Goal: Navigation & Orientation: Find specific page/section

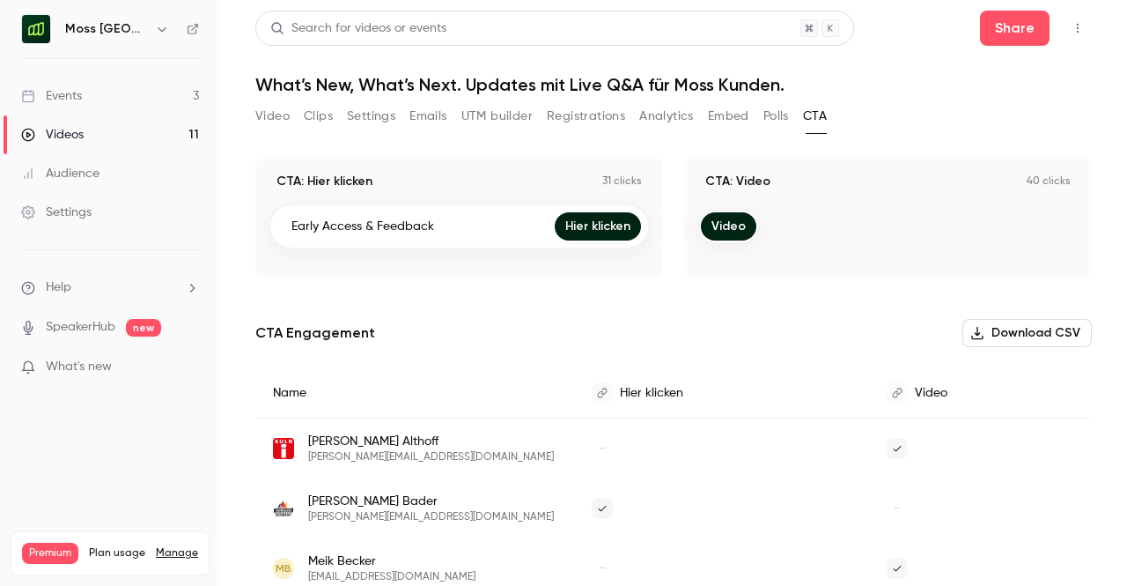
scroll to position [140, 0]
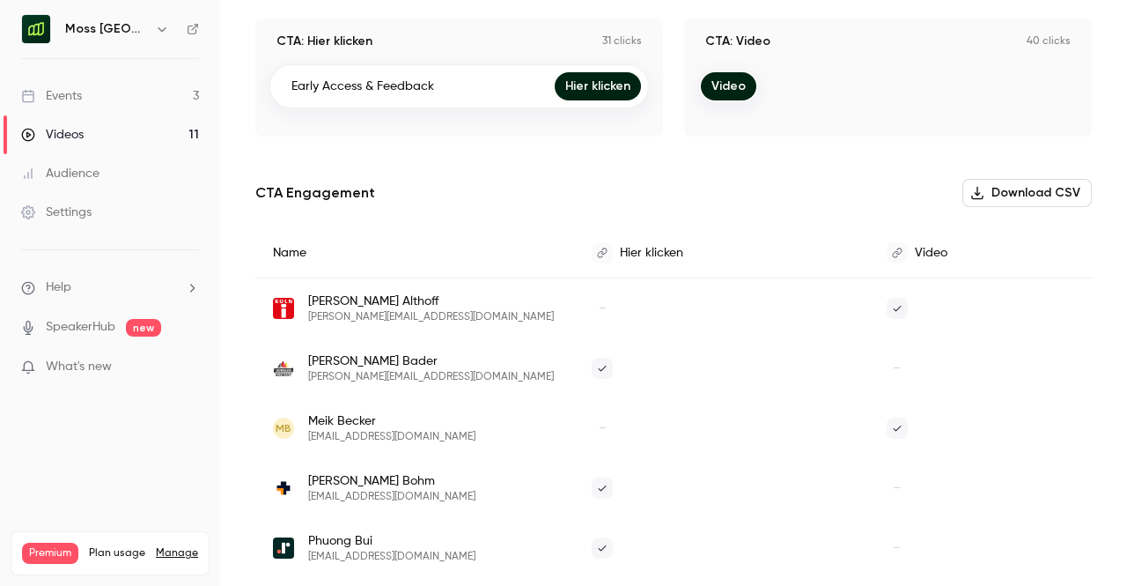
click at [140, 92] on link "Events 3" at bounding box center [110, 96] width 220 height 39
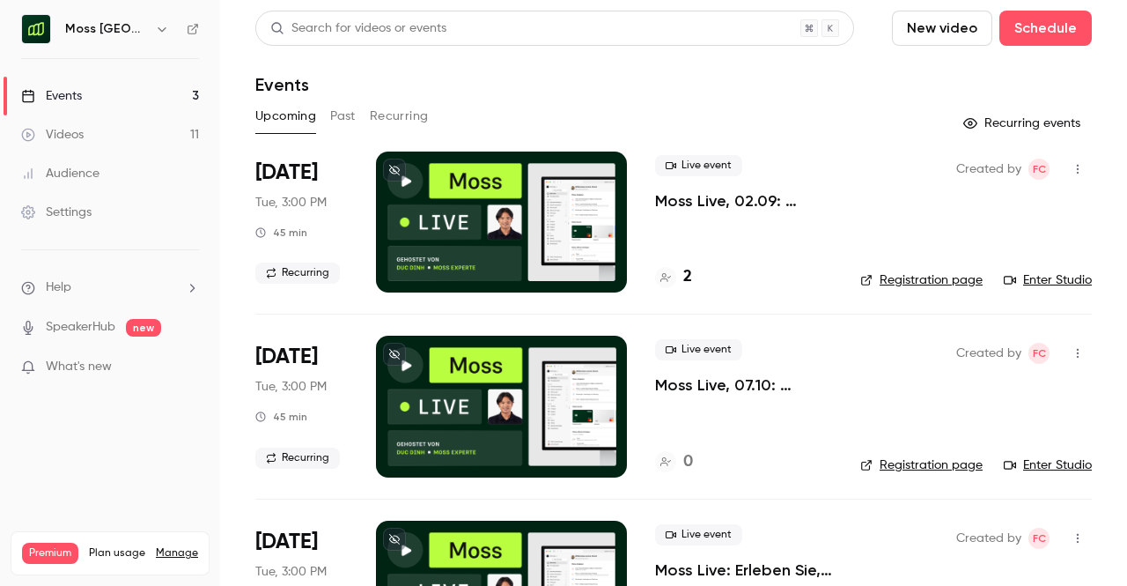
click at [103, 31] on h6 "Moss [GEOGRAPHIC_DATA]" at bounding box center [106, 29] width 83 height 18
click at [162, 34] on icon "button" at bounding box center [162, 29] width 14 height 14
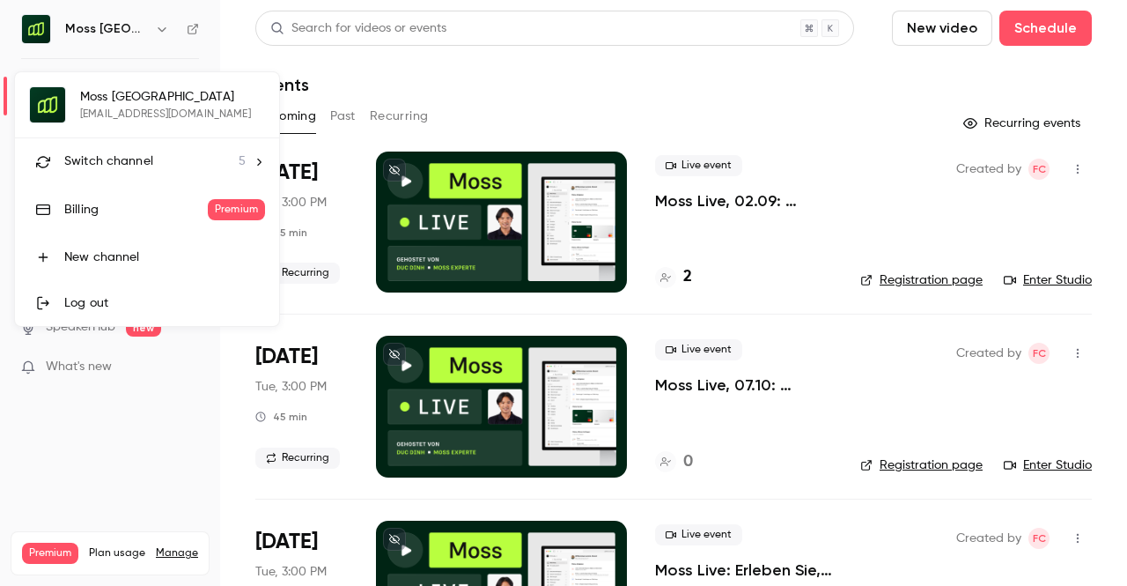
click at [170, 172] on li "Switch channel 5" at bounding box center [147, 161] width 264 height 47
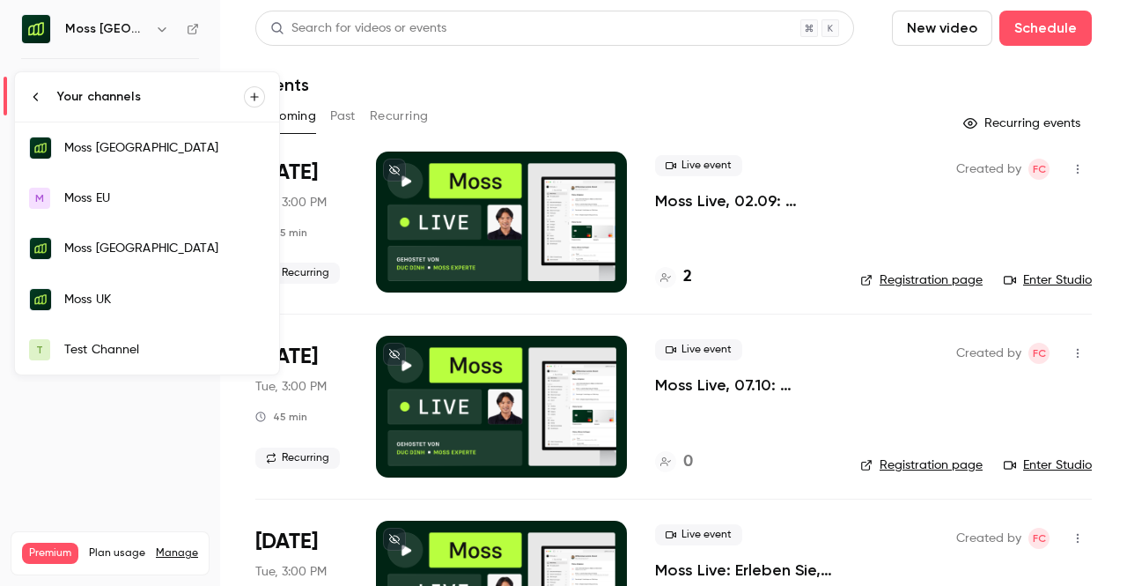
click at [135, 350] on div "Test Channel" at bounding box center [164, 350] width 201 height 18
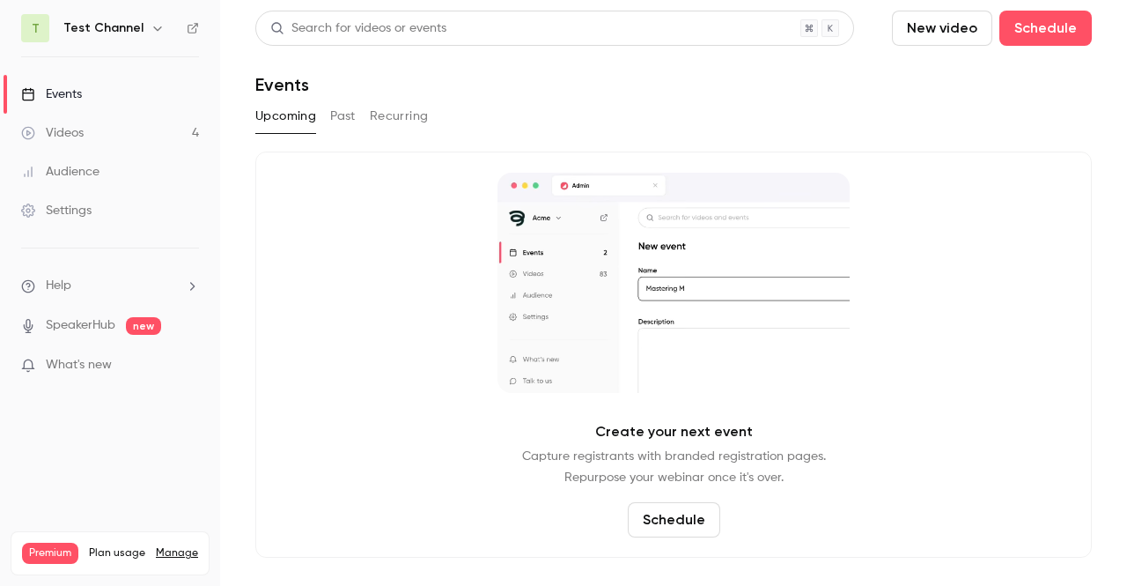
click at [363, 119] on div "Upcoming Past Recurring" at bounding box center [673, 116] width 837 height 28
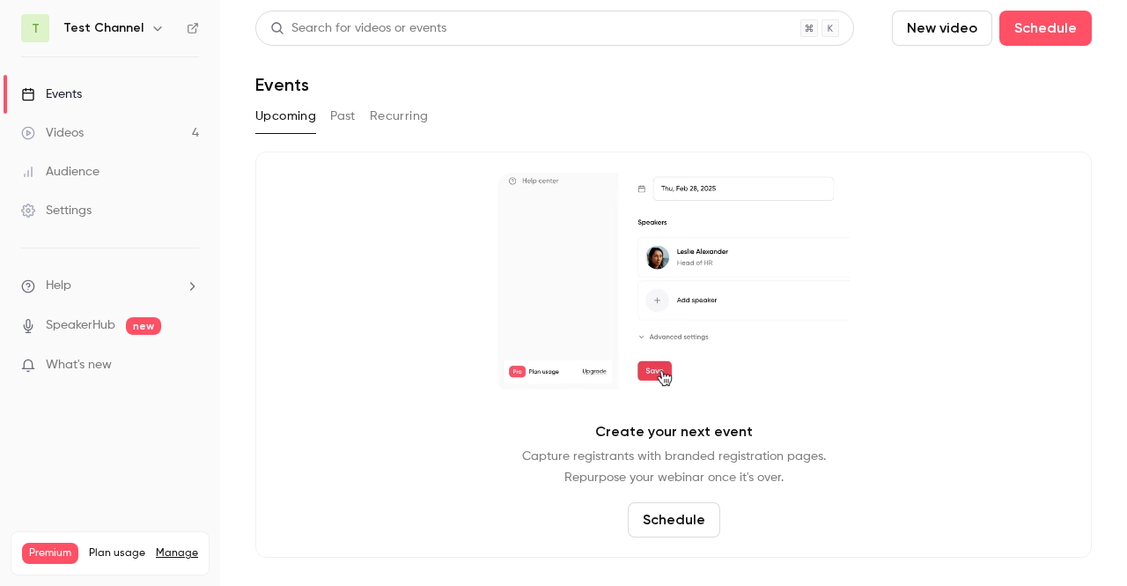
click at [347, 120] on button "Past" at bounding box center [343, 116] width 26 height 28
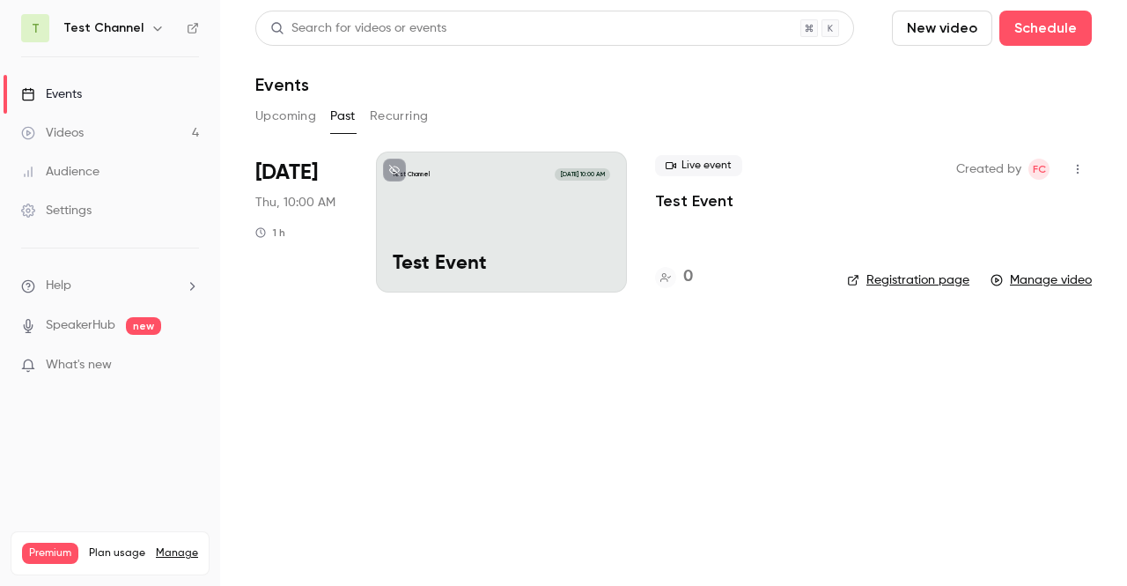
click at [733, 228] on div "Live event Test Event 0" at bounding box center [737, 221] width 164 height 141
click at [700, 200] on p "Test Event" at bounding box center [694, 200] width 78 height 21
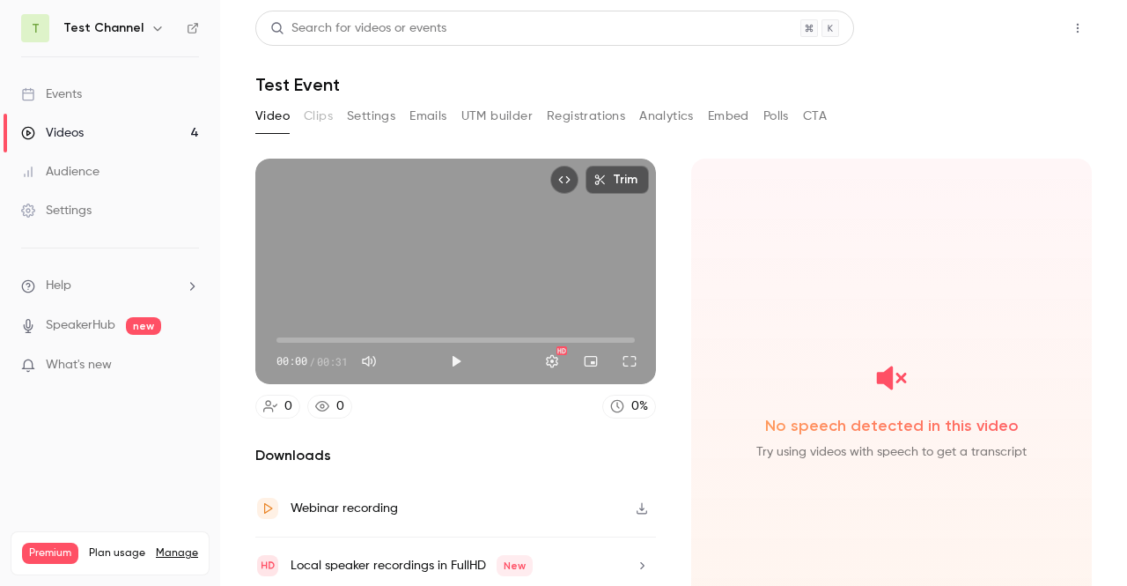
click at [981, 34] on button "Share" at bounding box center [1015, 28] width 70 height 35
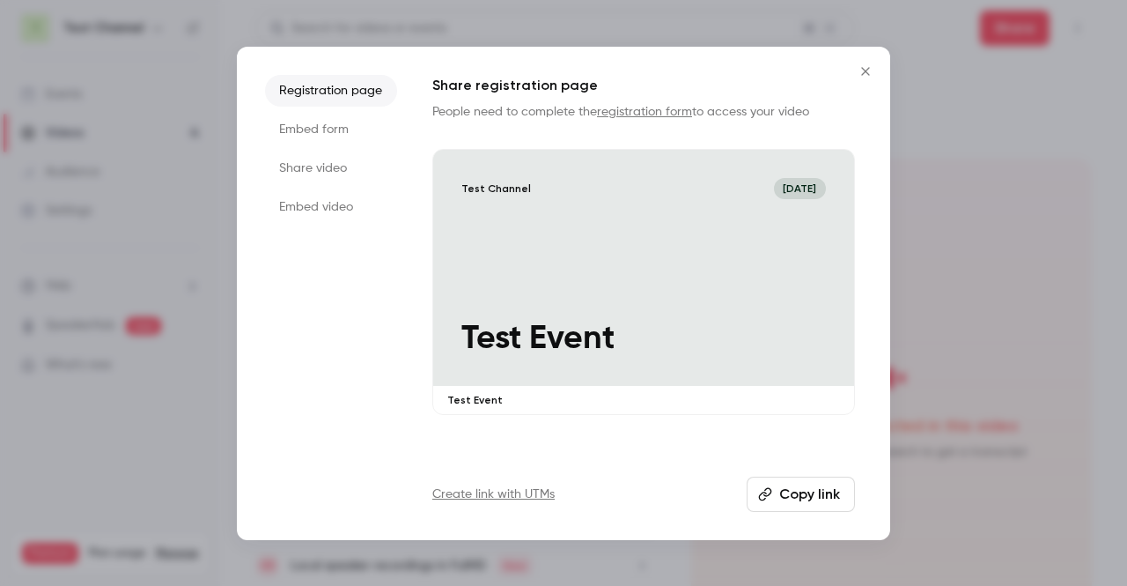
click at [875, 71] on icon "Close" at bounding box center [865, 71] width 21 height 14
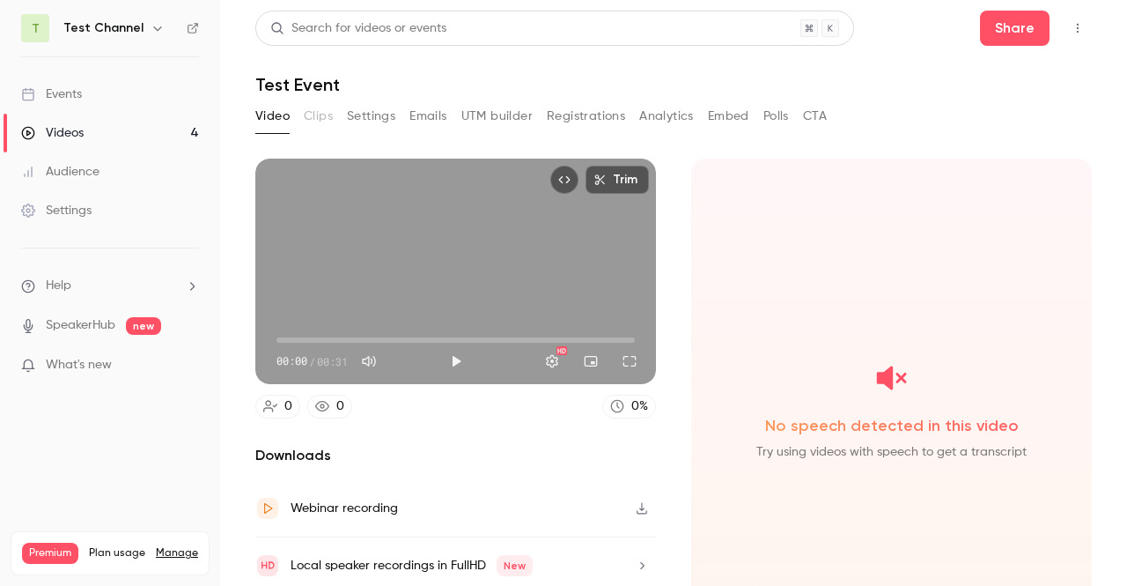
click at [113, 130] on link "Videos 4" at bounding box center [110, 133] width 220 height 39
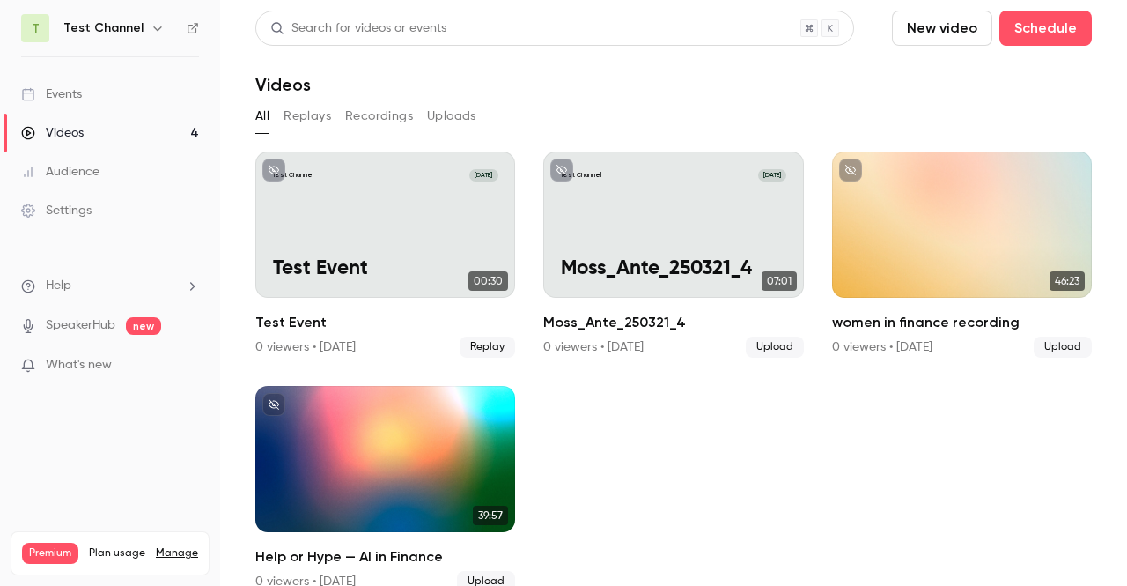
click at [112, 100] on link "Events" at bounding box center [110, 94] width 220 height 39
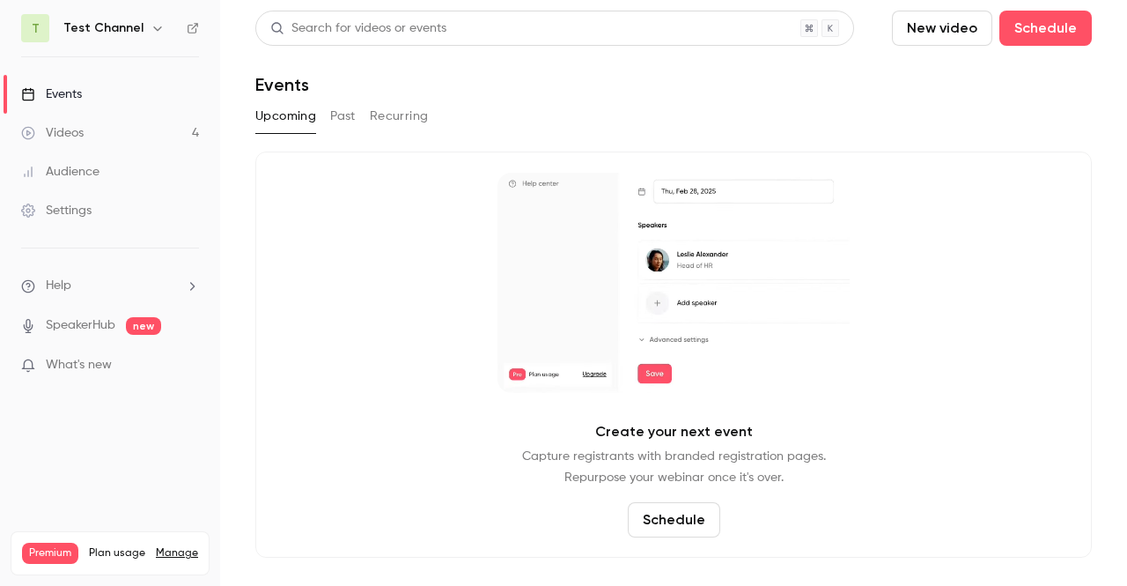
click at [387, 115] on button "Recurring" at bounding box center [399, 116] width 59 height 28
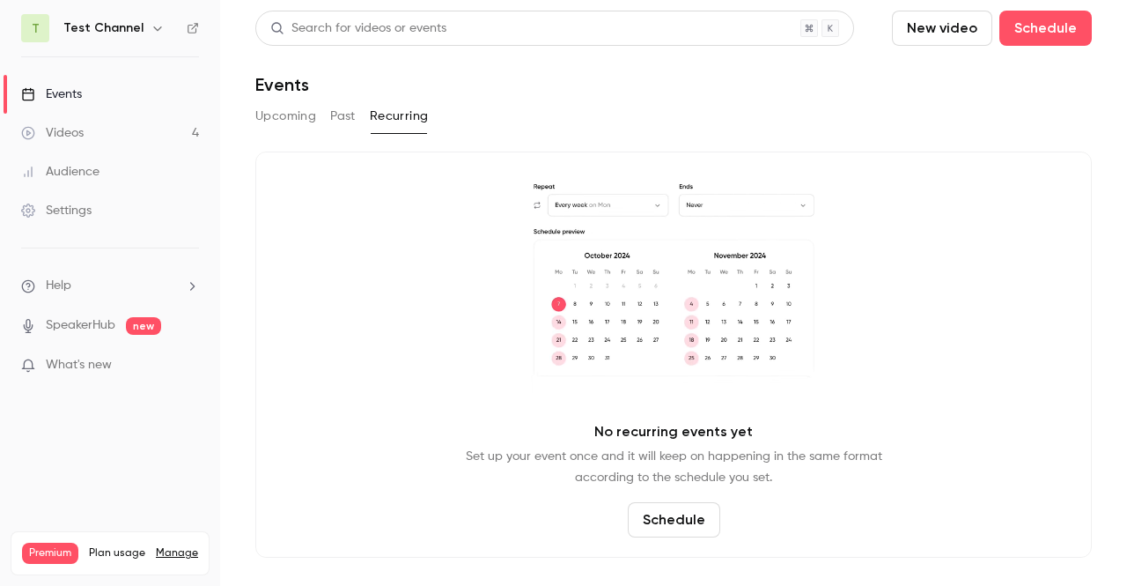
click at [291, 117] on button "Upcoming" at bounding box center [285, 116] width 61 height 28
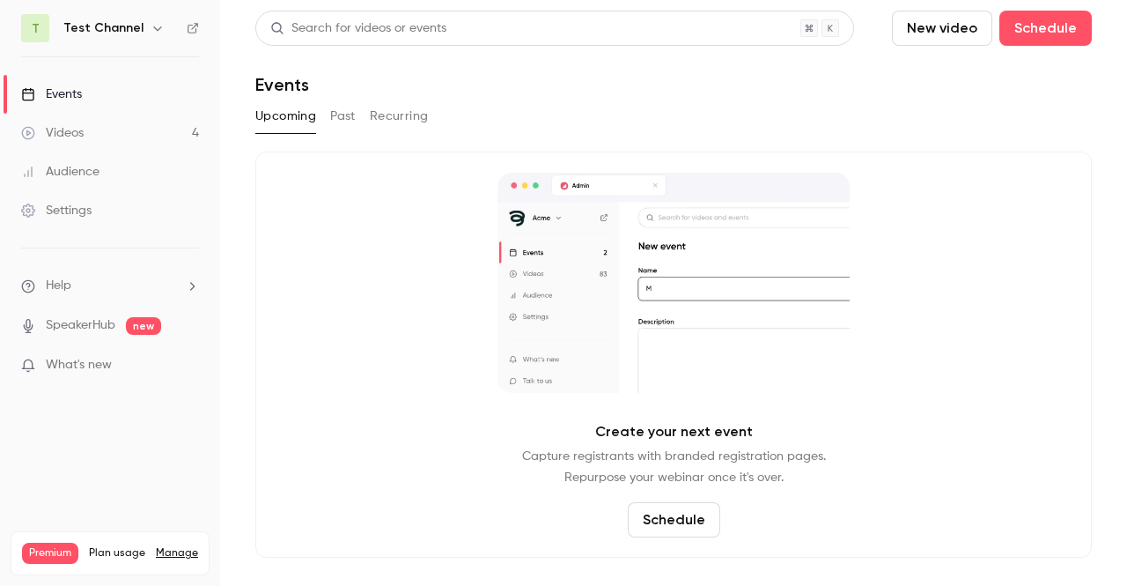
click at [92, 32] on h6 "Test Channel" at bounding box center [103, 28] width 80 height 18
click at [156, 33] on icon "button" at bounding box center [158, 28] width 14 height 14
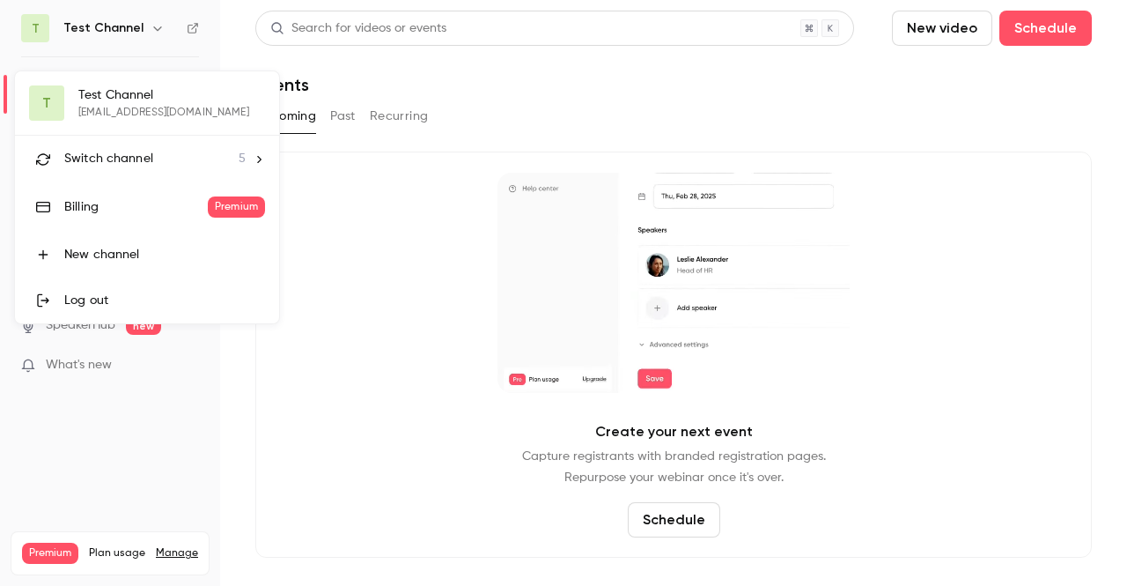
click at [141, 151] on span "Switch channel" at bounding box center [108, 159] width 89 height 18
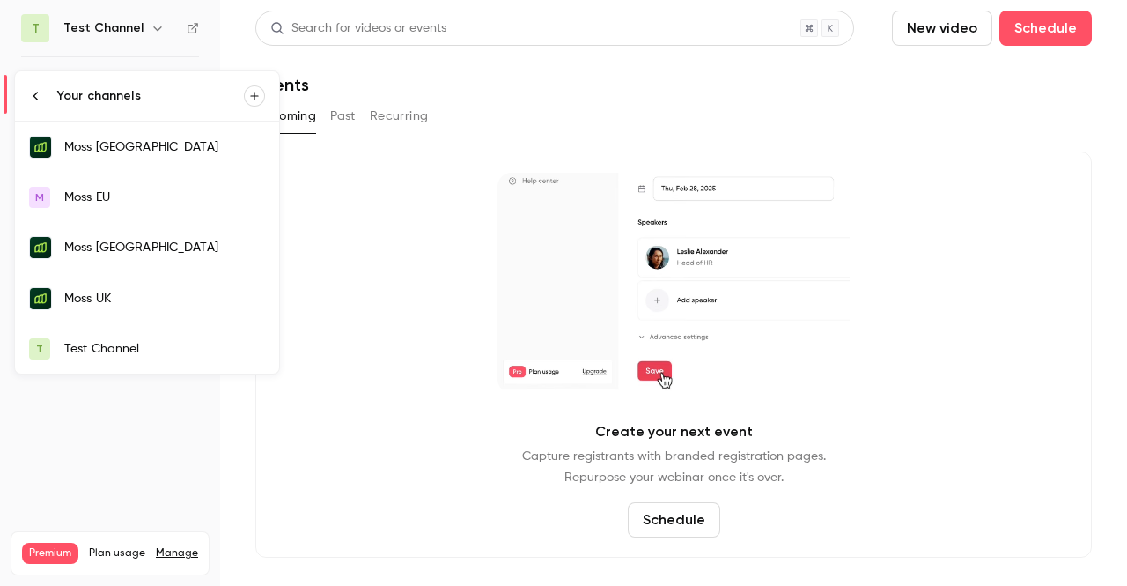
click at [141, 151] on div "Moss [GEOGRAPHIC_DATA]" at bounding box center [164, 147] width 201 height 18
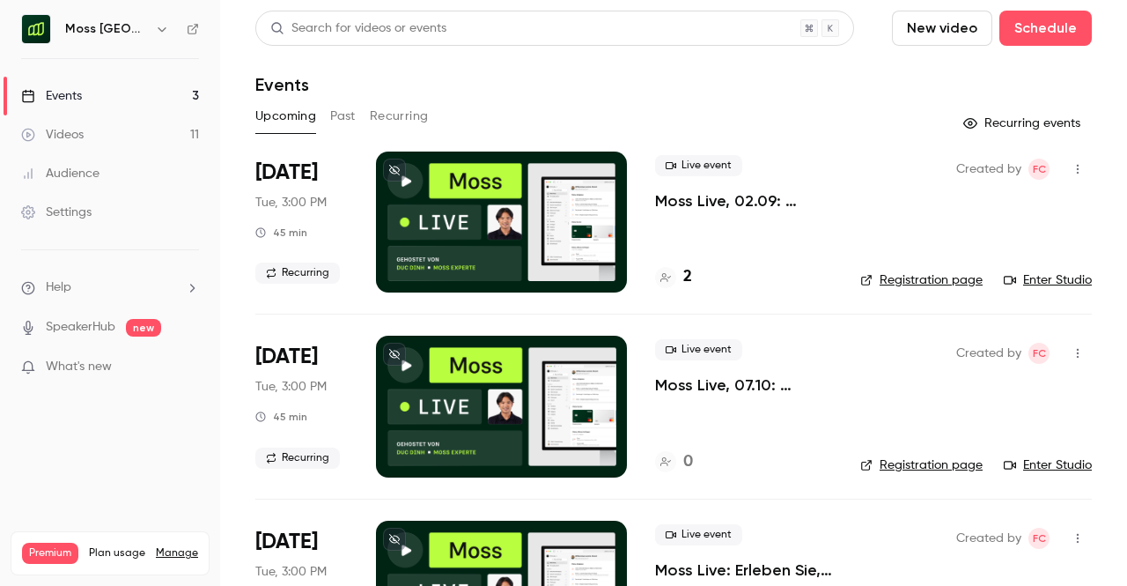
click at [708, 210] on p "Moss Live, 02.09: Erleben Sie, wie Moss Ausgabenmanagement automatisiert" at bounding box center [743, 200] width 177 height 21
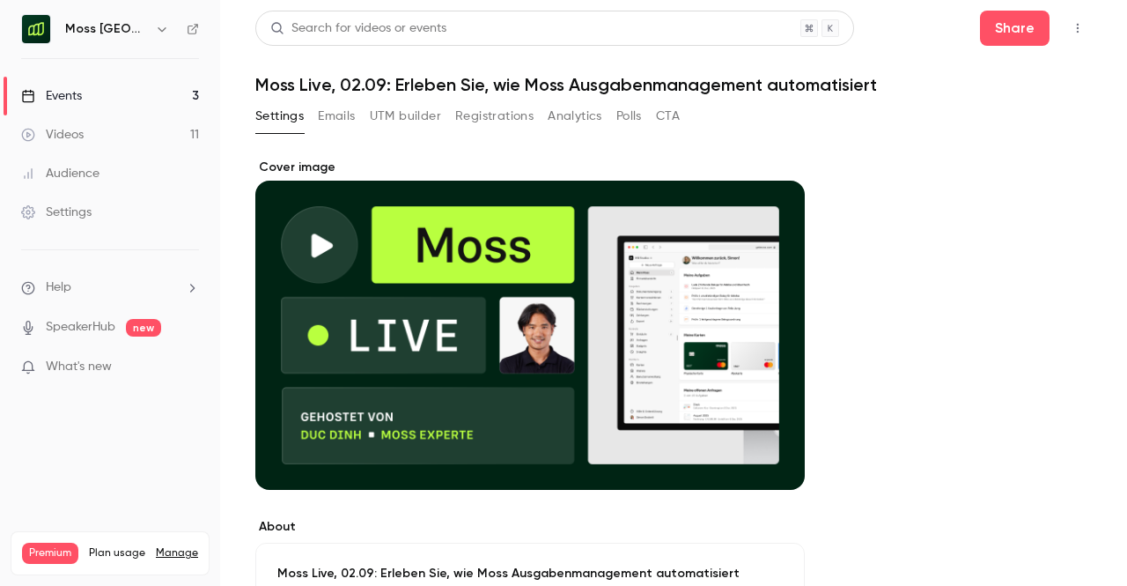
scroll to position [78, 0]
